Goal: Find specific page/section: Find specific page/section

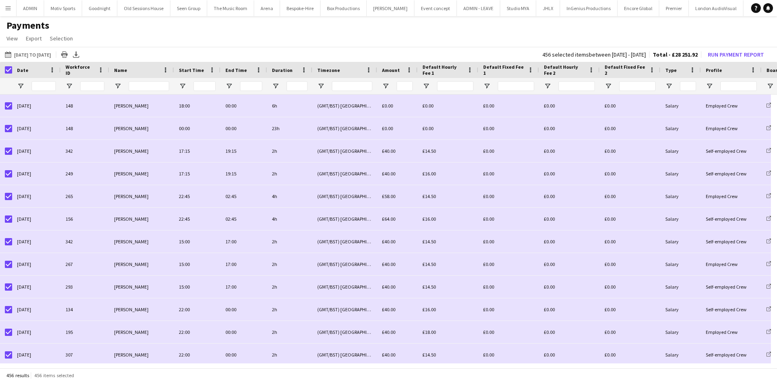
click at [4, 70] on div at bounding box center [6, 70] width 12 height 16
click at [34, 55] on button "24-09-2025 to 07-10-2025 24-09-2025 to 07-10-2025" at bounding box center [27, 55] width 49 height 10
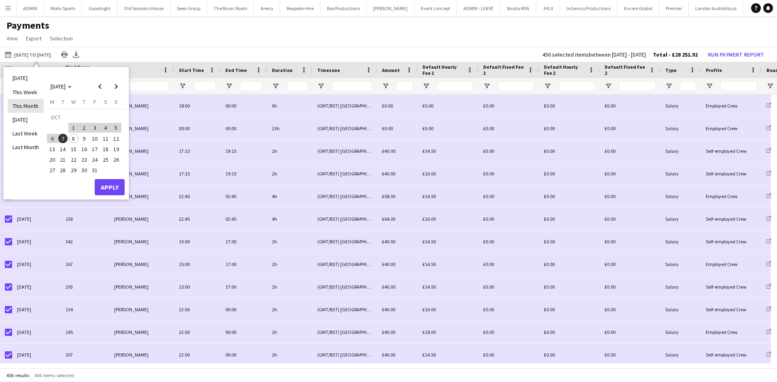
click at [32, 104] on li "This Month" at bounding box center [26, 106] width 36 height 14
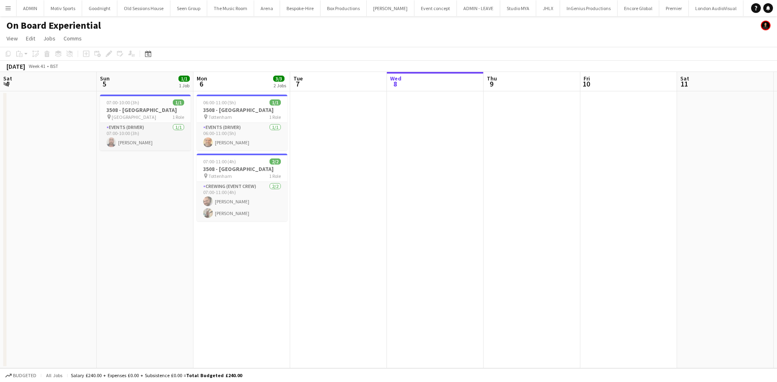
scroll to position [0, 193]
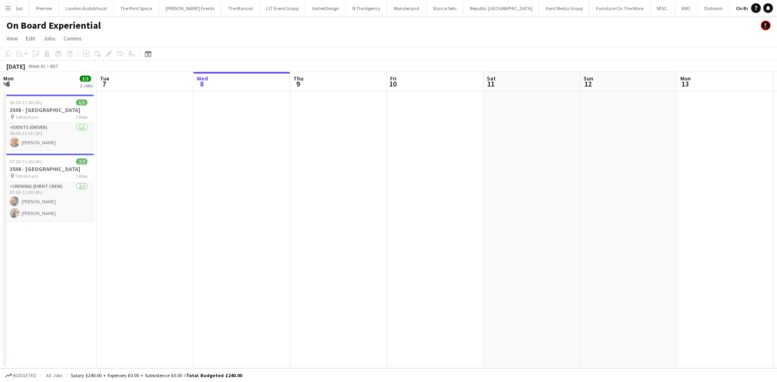
click at [8, 1] on button "Menu" at bounding box center [8, 8] width 16 height 16
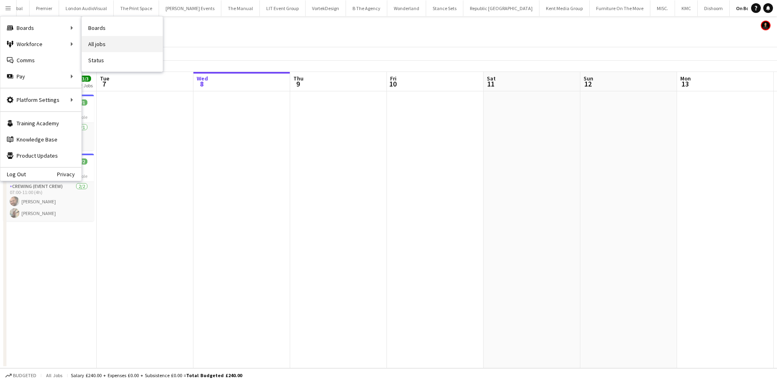
click at [96, 41] on link "All jobs" at bounding box center [122, 44] width 81 height 16
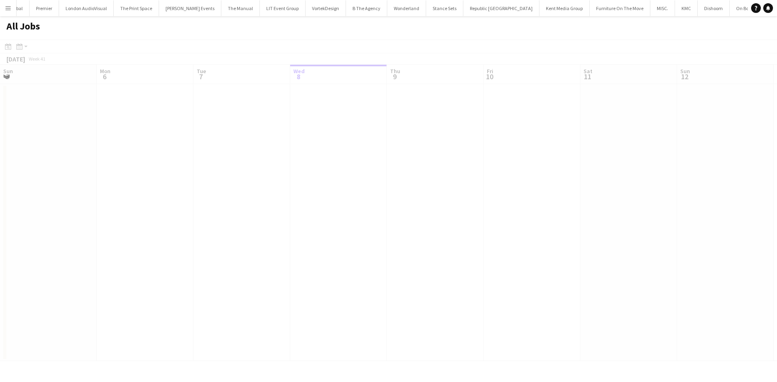
scroll to position [0, 193]
